Goal: Check status: Check status

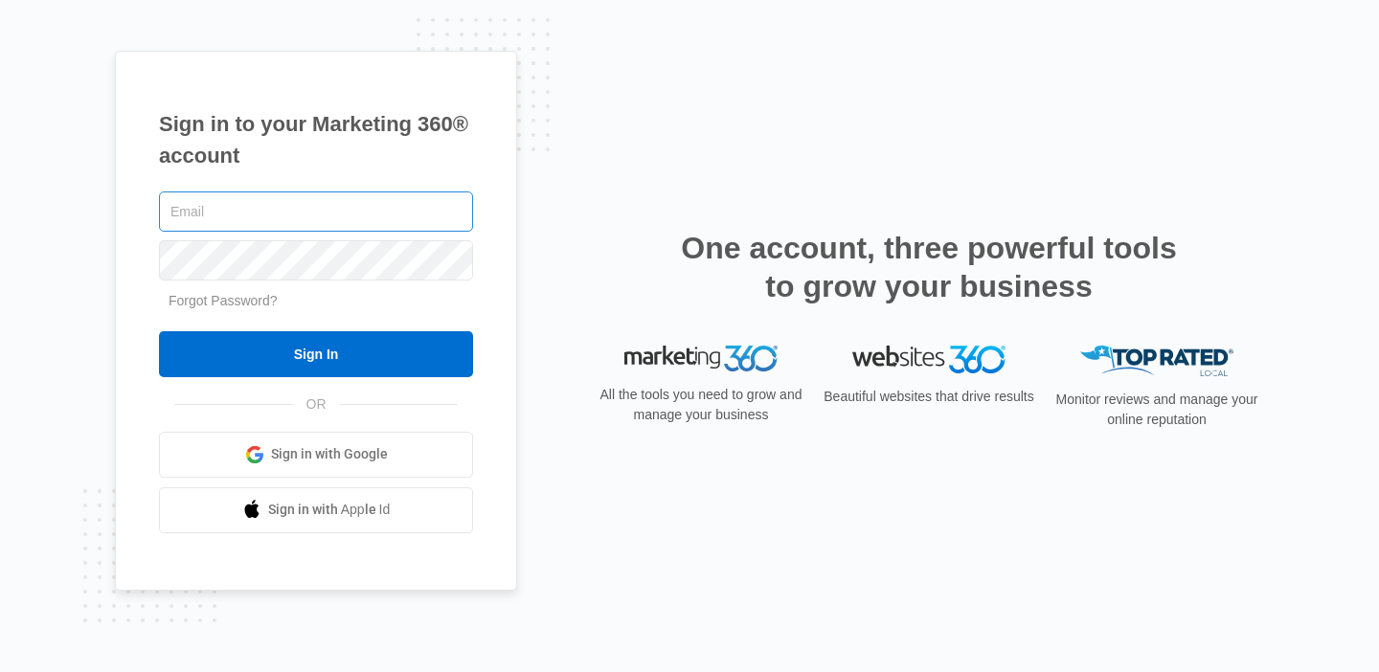
click at [299, 212] on input "text" at bounding box center [316, 211] width 314 height 40
type input "[PERSON_NAME][EMAIL_ADDRESS][DOMAIN_NAME]"
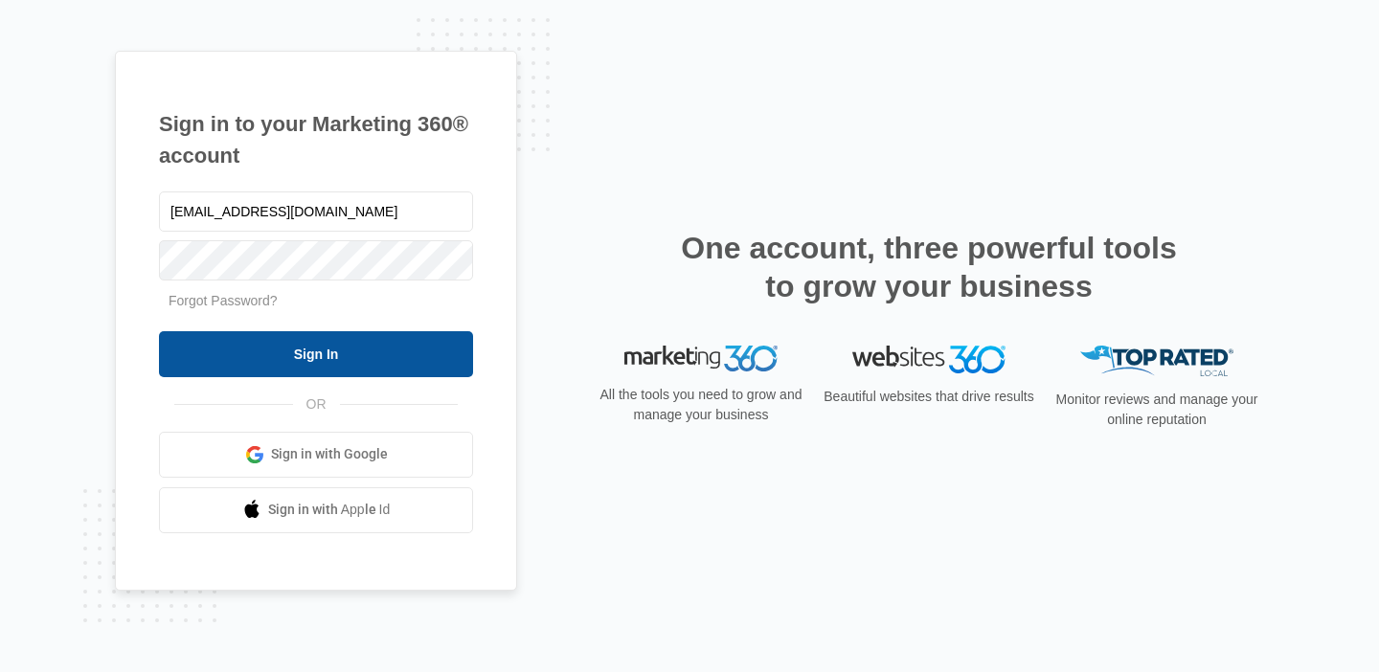
click at [301, 356] on input "Sign In" at bounding box center [316, 354] width 314 height 46
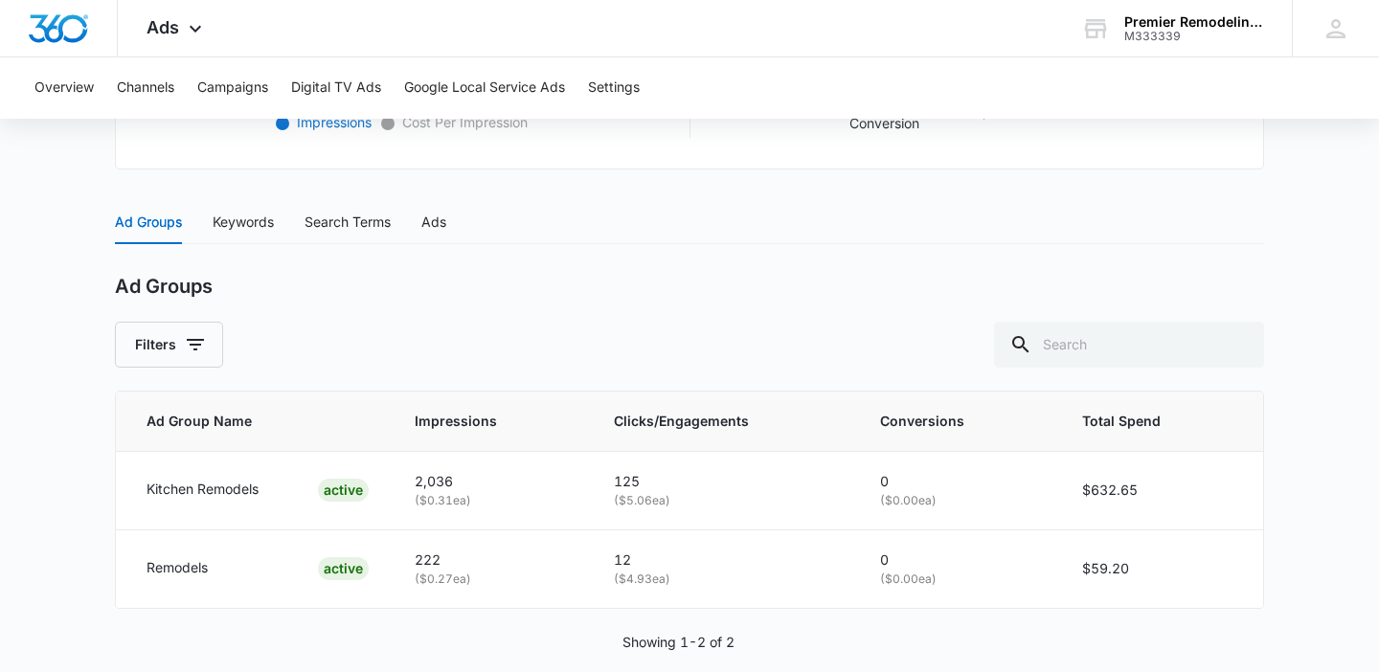
scroll to position [735, 0]
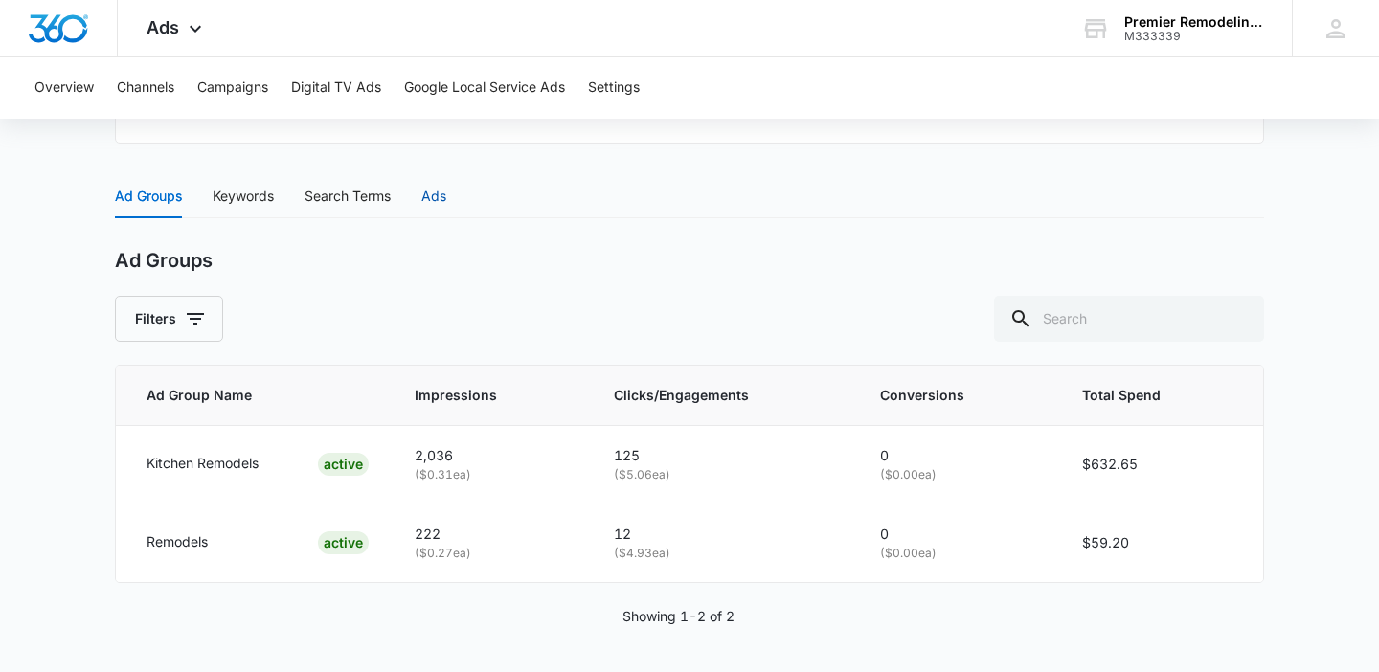
click at [441, 199] on div "Ads" at bounding box center [433, 196] width 25 height 21
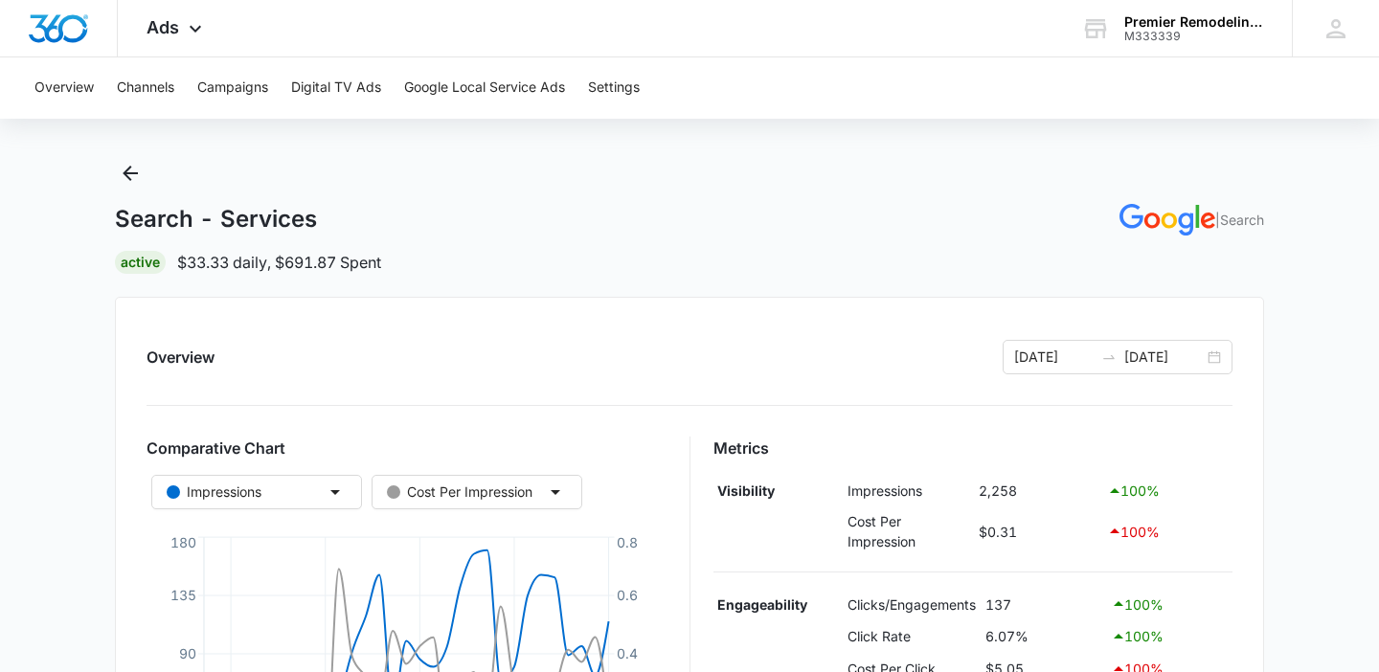
scroll to position [0, 0]
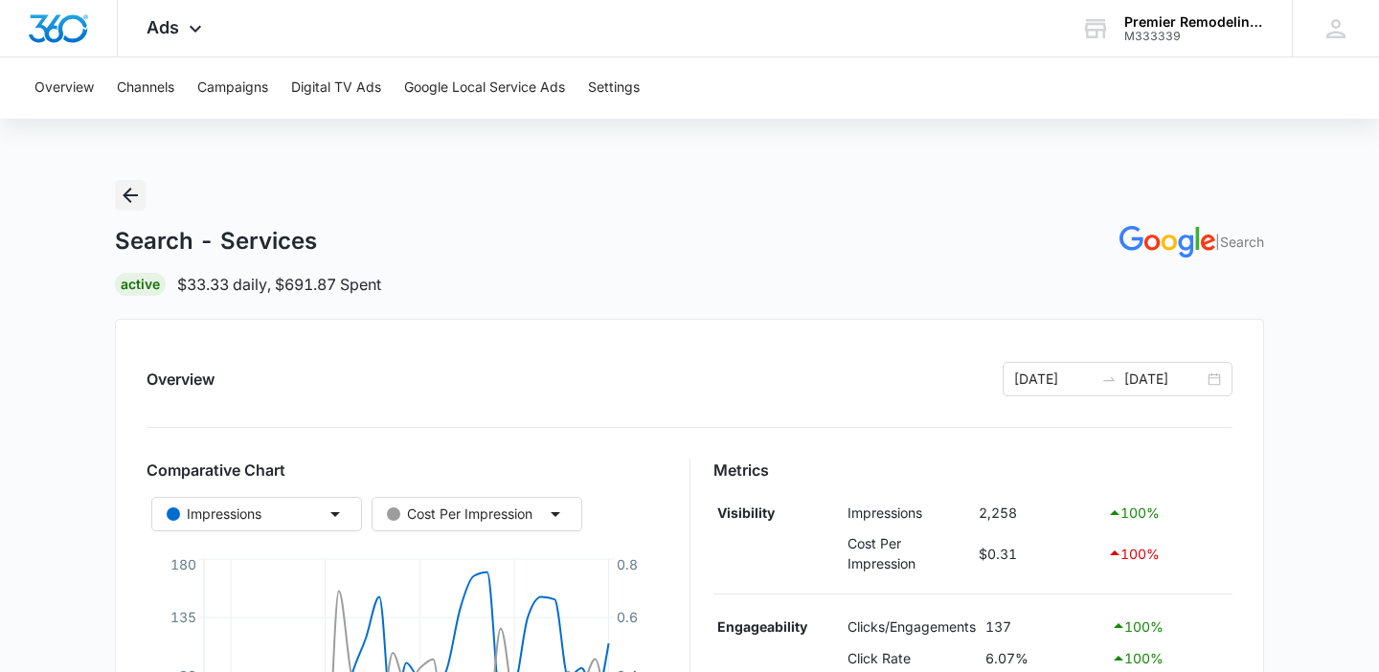
click at [131, 191] on icon "Back" at bounding box center [130, 195] width 23 height 23
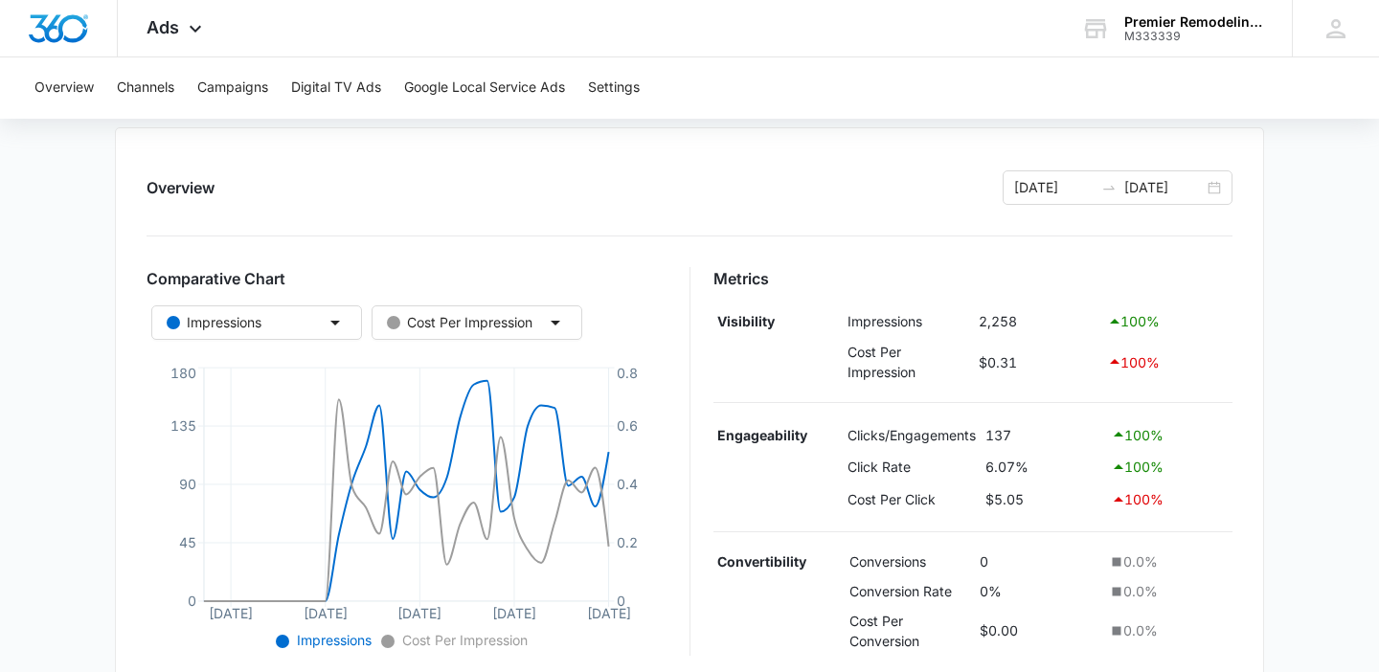
scroll to position [205, 0]
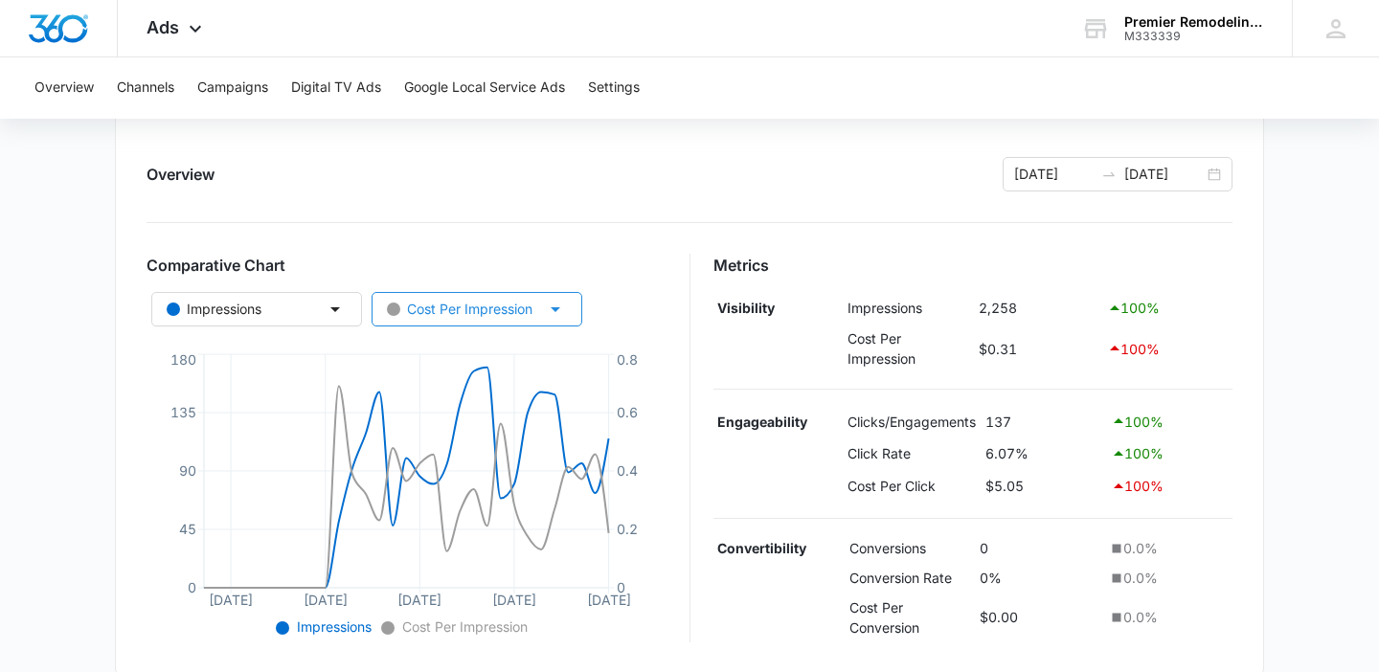
click at [486, 321] on button "Cost Per Impression" at bounding box center [477, 309] width 211 height 34
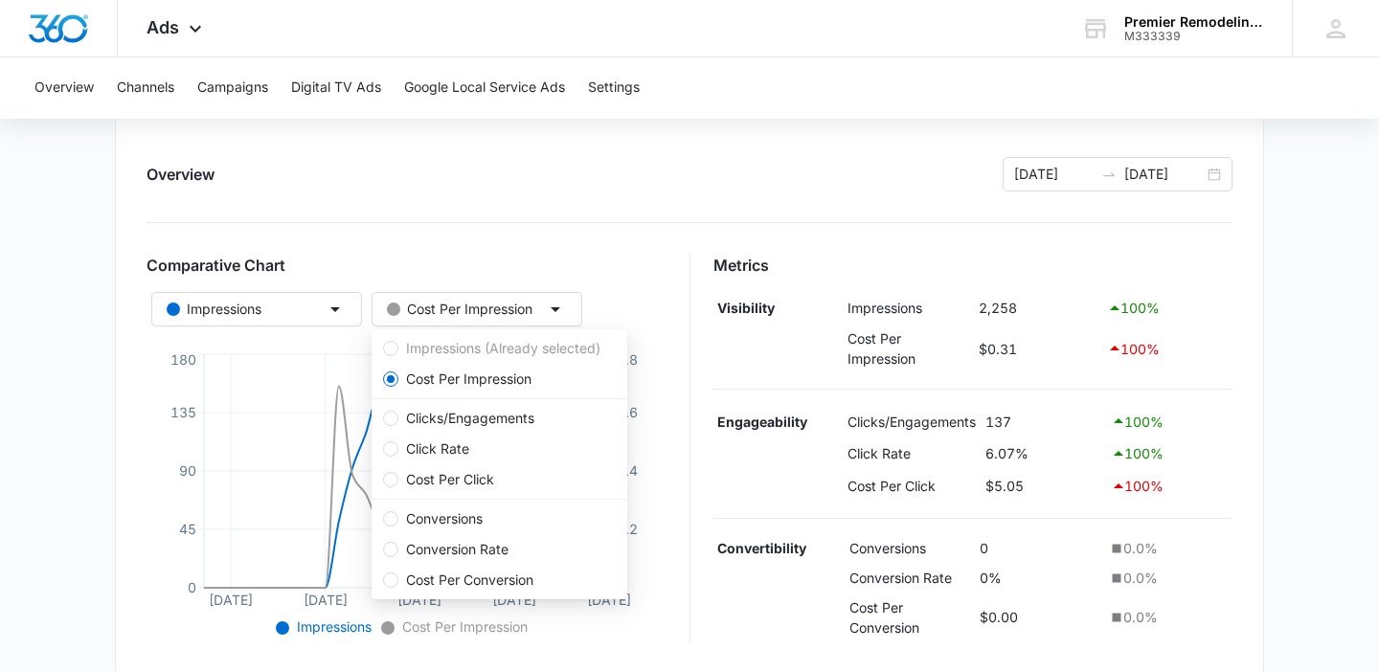
click at [496, 170] on div "Overview 08/05/2025 09/04/2025" at bounding box center [689, 174] width 1086 height 34
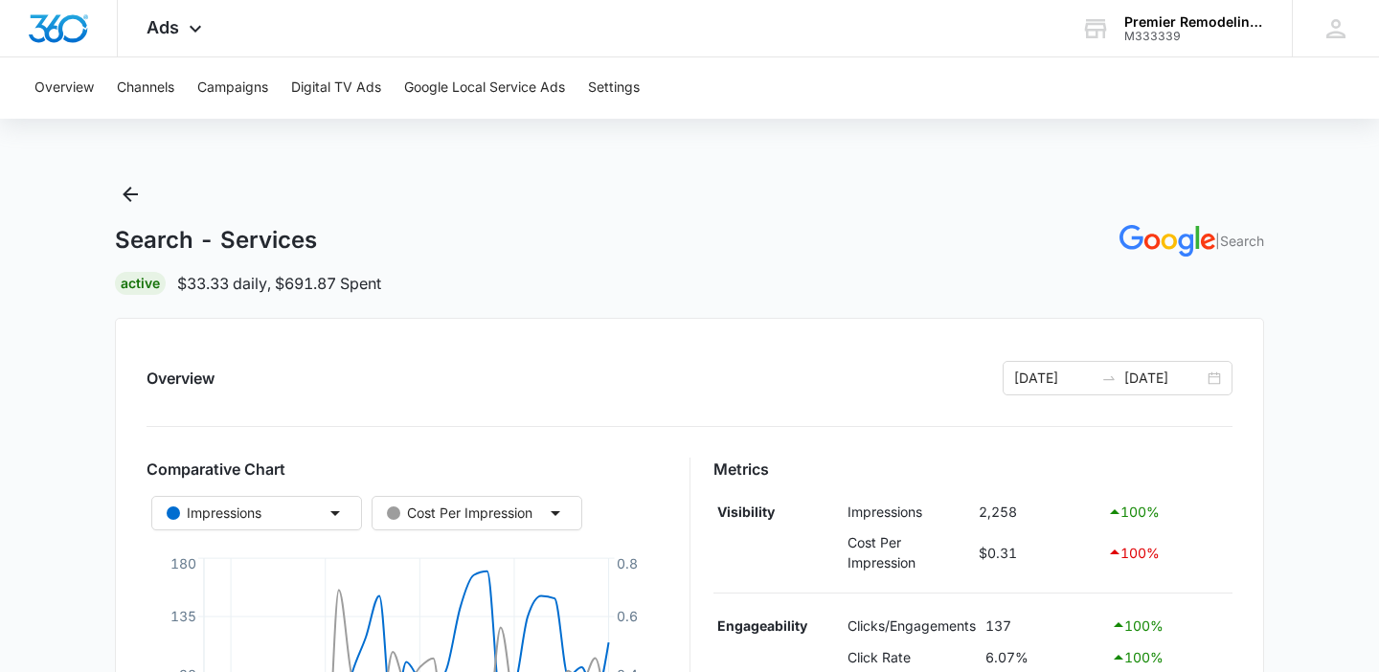
scroll to position [0, 0]
click at [134, 186] on icon "Back" at bounding box center [130, 195] width 23 height 23
